Goal: Transaction & Acquisition: Purchase product/service

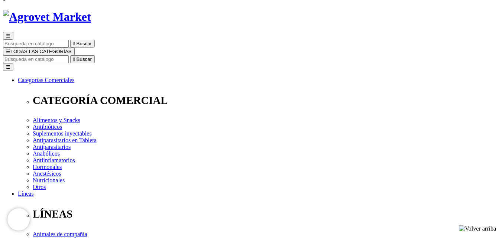
click at [69, 55] on input "Buscar" at bounding box center [36, 59] width 66 height 8
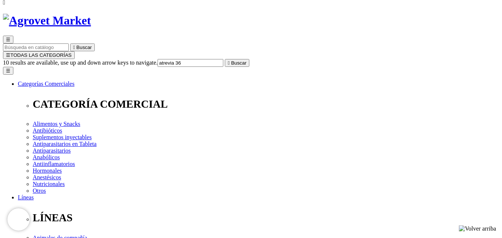
type input "atrevia 360"
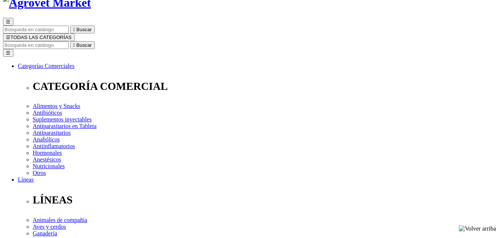
scroll to position [37, 0]
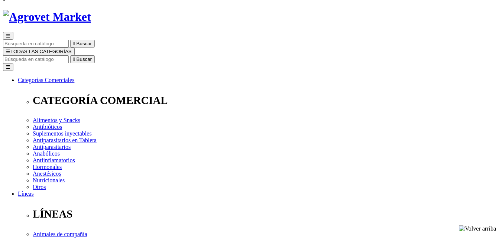
click at [71, 10] on img at bounding box center [47, 17] width 88 height 14
